Goal: Information Seeking & Learning: Learn about a topic

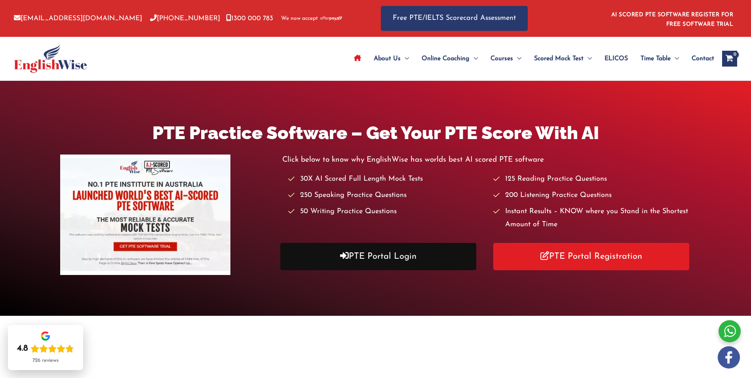
click at [370, 264] on link "PTE Portal Login" at bounding box center [378, 256] width 196 height 27
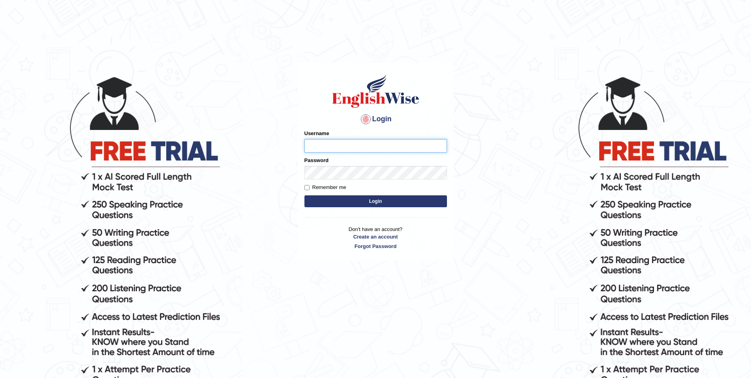
type input "Woldemariam12"
click at [376, 200] on button "Login" at bounding box center [375, 201] width 142 height 12
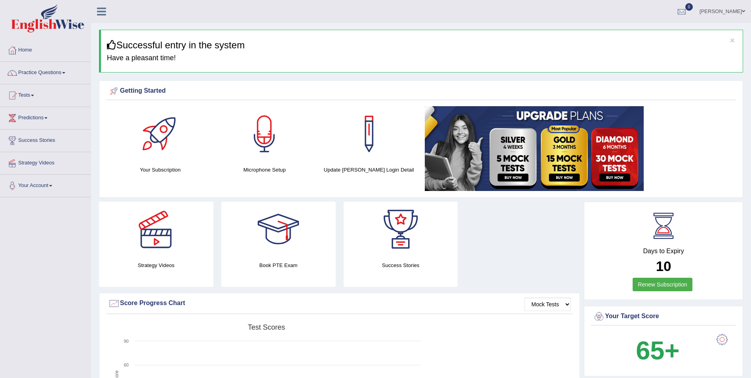
click at [63, 70] on link "Practice Questions" at bounding box center [45, 72] width 90 height 20
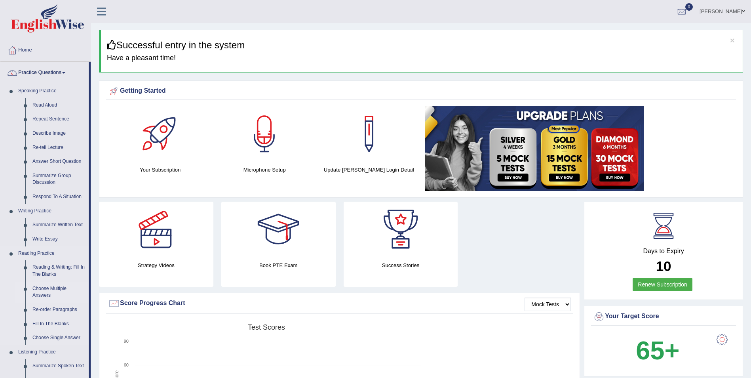
click at [46, 290] on link "Choose Multiple Answers" at bounding box center [59, 291] width 60 height 21
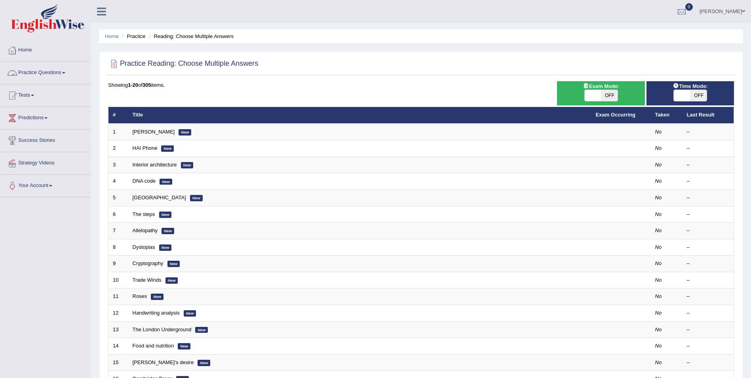
click at [61, 70] on link "Practice Questions" at bounding box center [45, 72] width 90 height 20
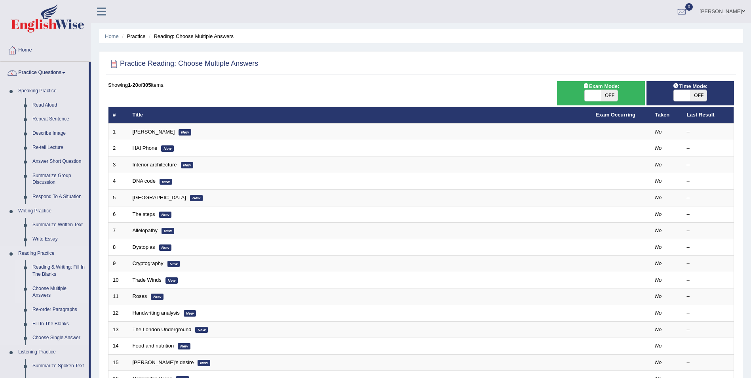
click at [44, 265] on link "Reading & Writing: Fill In The Blanks" at bounding box center [59, 270] width 60 height 21
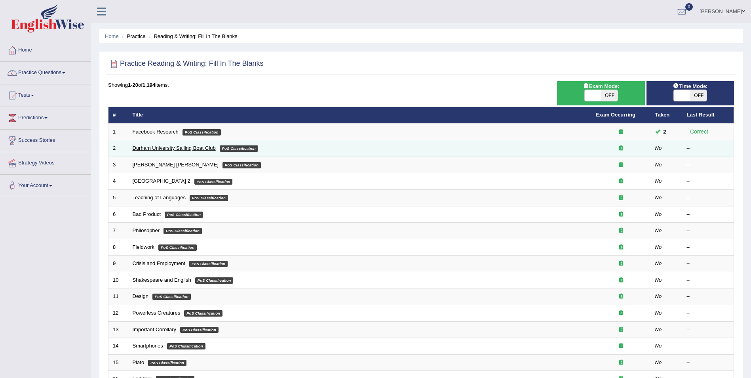
click at [193, 146] on link "Durham University Sailing Boat Club" at bounding box center [174, 148] width 83 height 6
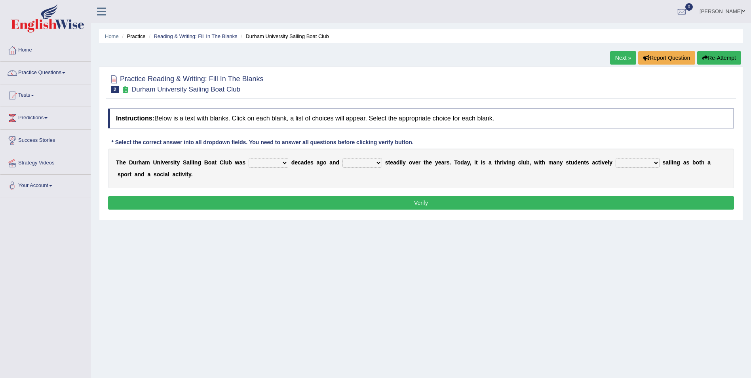
click at [275, 162] on select "found fund founded find" at bounding box center [269, 162] width 40 height 9
select select "found"
click at [249, 158] on select "found fund founded find" at bounding box center [269, 162] width 40 height 9
click at [366, 162] on select "grow growing has grown grown" at bounding box center [362, 162] width 40 height 9
select select "has grown"
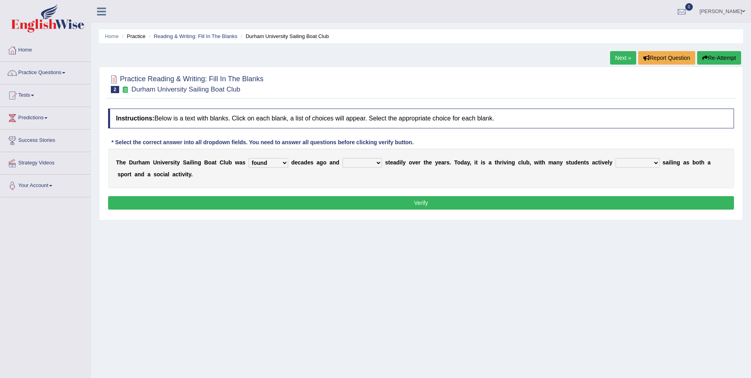
click at [342, 158] on select "grow growing has grown grown" at bounding box center [362, 162] width 40 height 9
click at [625, 165] on select "enjoy enjoyed are enjoying enjoying" at bounding box center [638, 162] width 44 height 9
select select "are enjoying"
click at [616, 158] on select "enjoy enjoyed are enjoying enjoying" at bounding box center [638, 162] width 44 height 9
click at [502, 203] on button "Verify" at bounding box center [421, 202] width 626 height 13
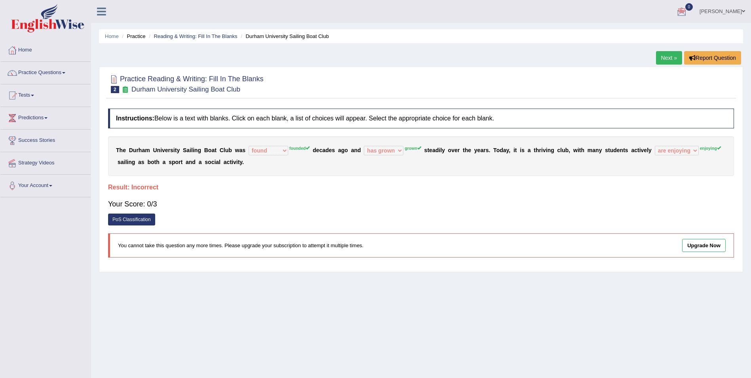
click at [669, 58] on link "Next »" at bounding box center [669, 57] width 26 height 13
